Goal: Find specific page/section

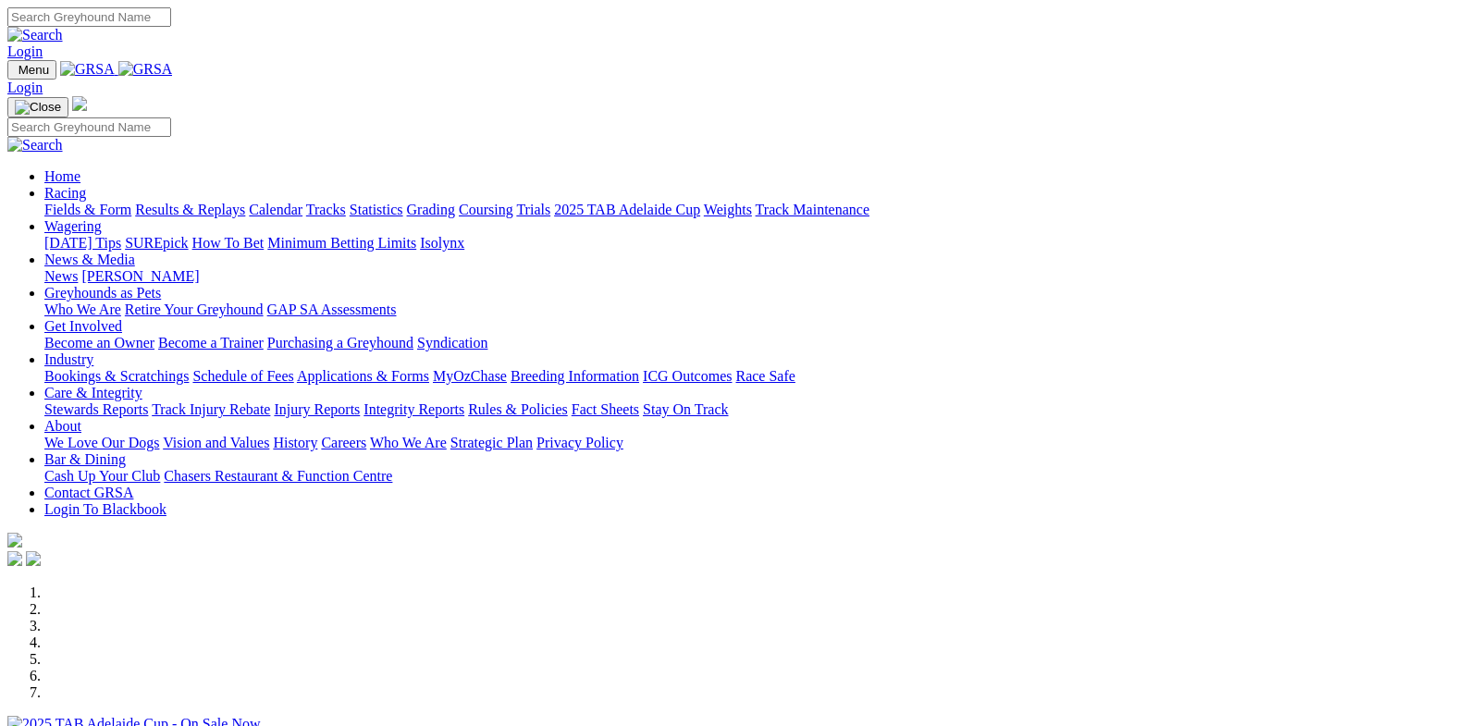
click at [86, 185] on link "Racing" at bounding box center [65, 193] width 42 height 16
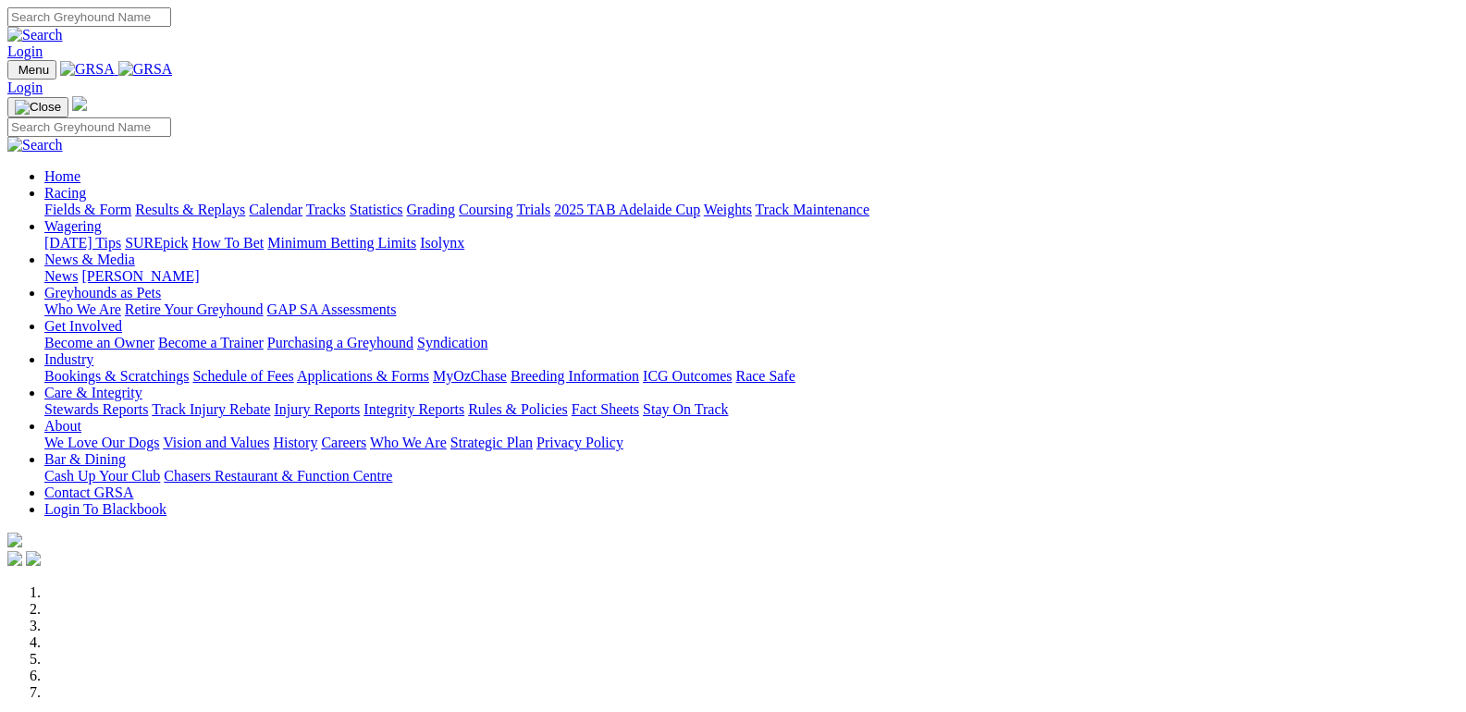
click at [68, 202] on link "Fields & Form" at bounding box center [87, 210] width 87 height 16
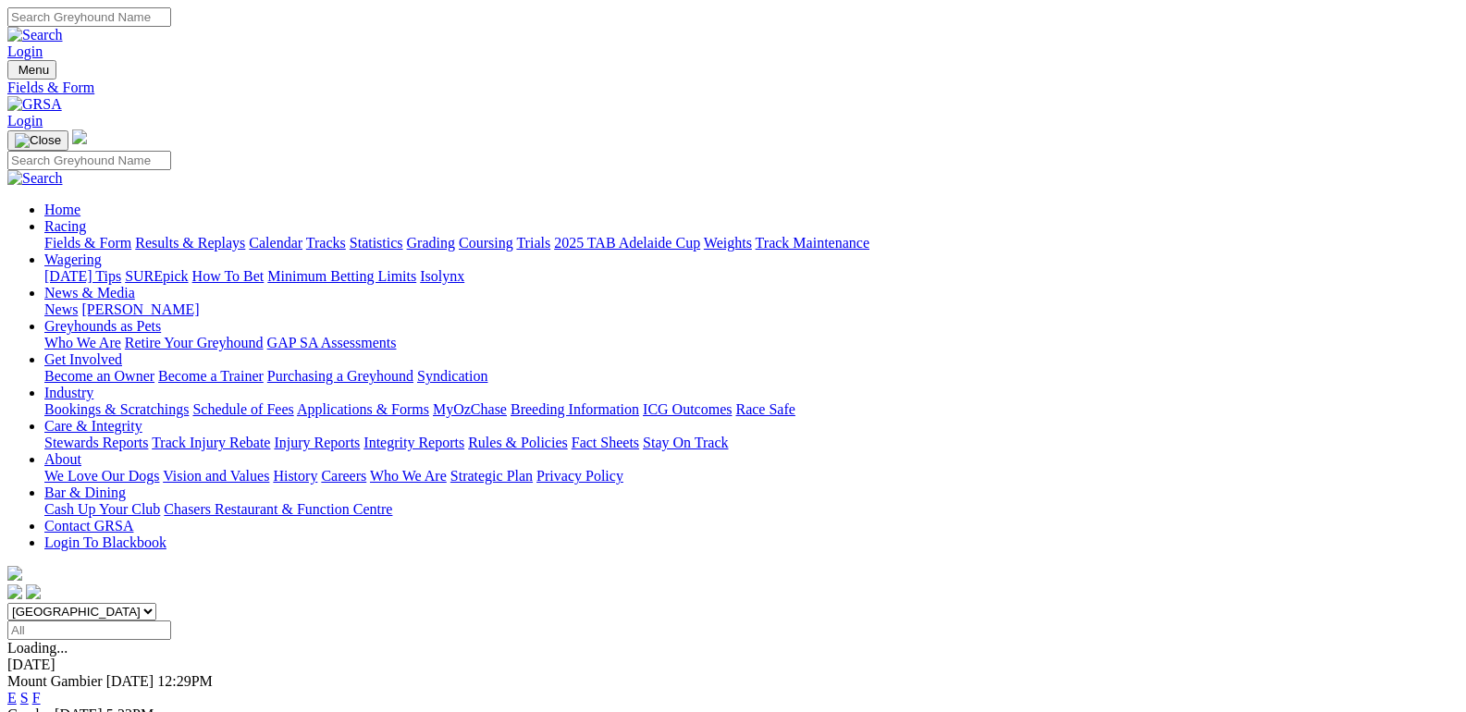
click at [41, 690] on link "F" at bounding box center [36, 698] width 8 height 16
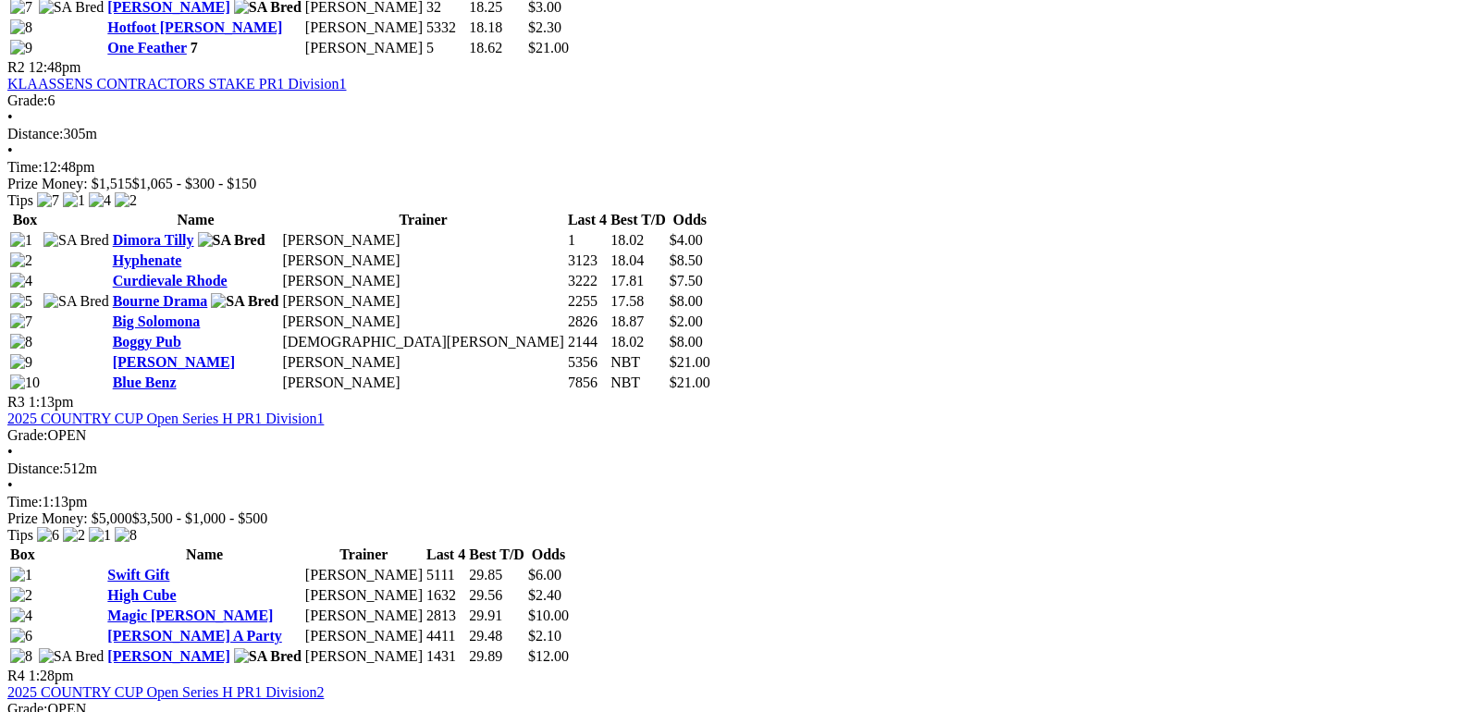
scroll to position [1110, 0]
